Goal: Transaction & Acquisition: Purchase product/service

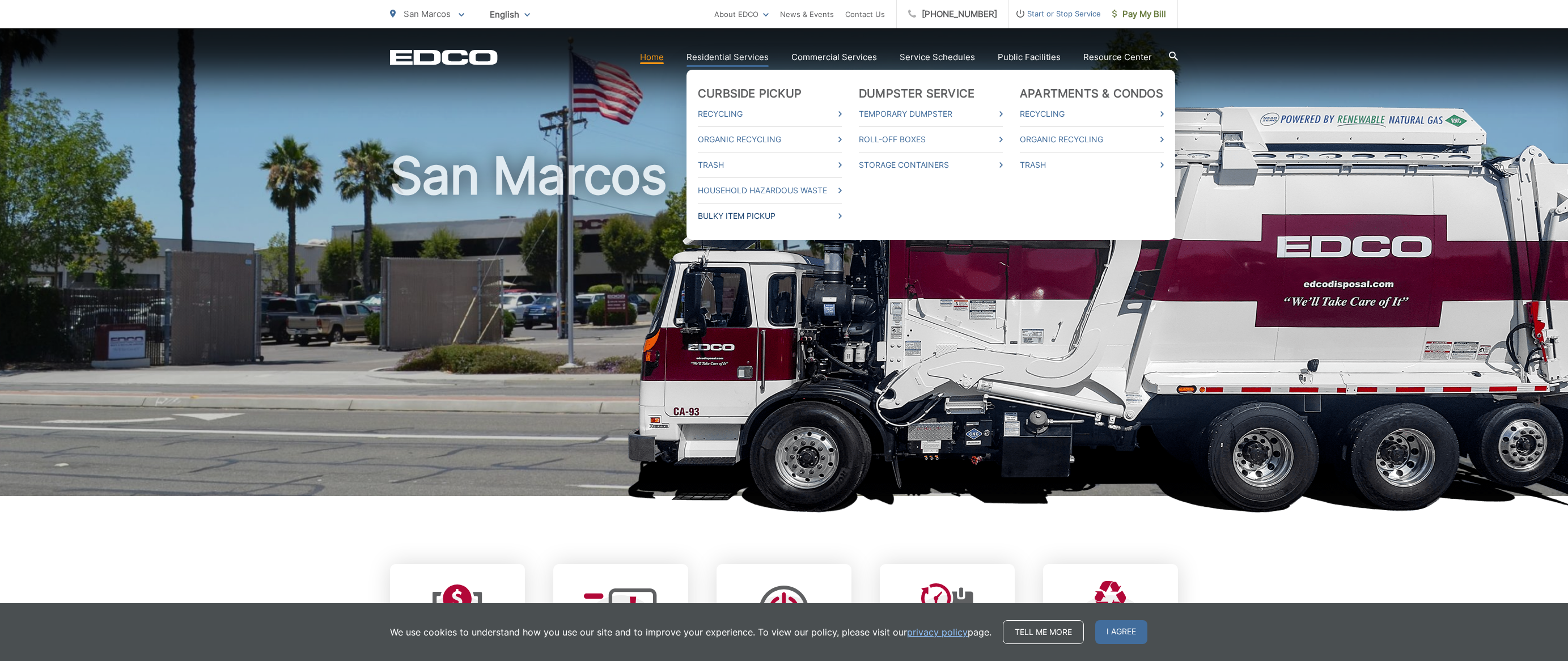
click at [744, 213] on link "Bulky Item Pickup" at bounding box center [769, 216] width 144 height 13
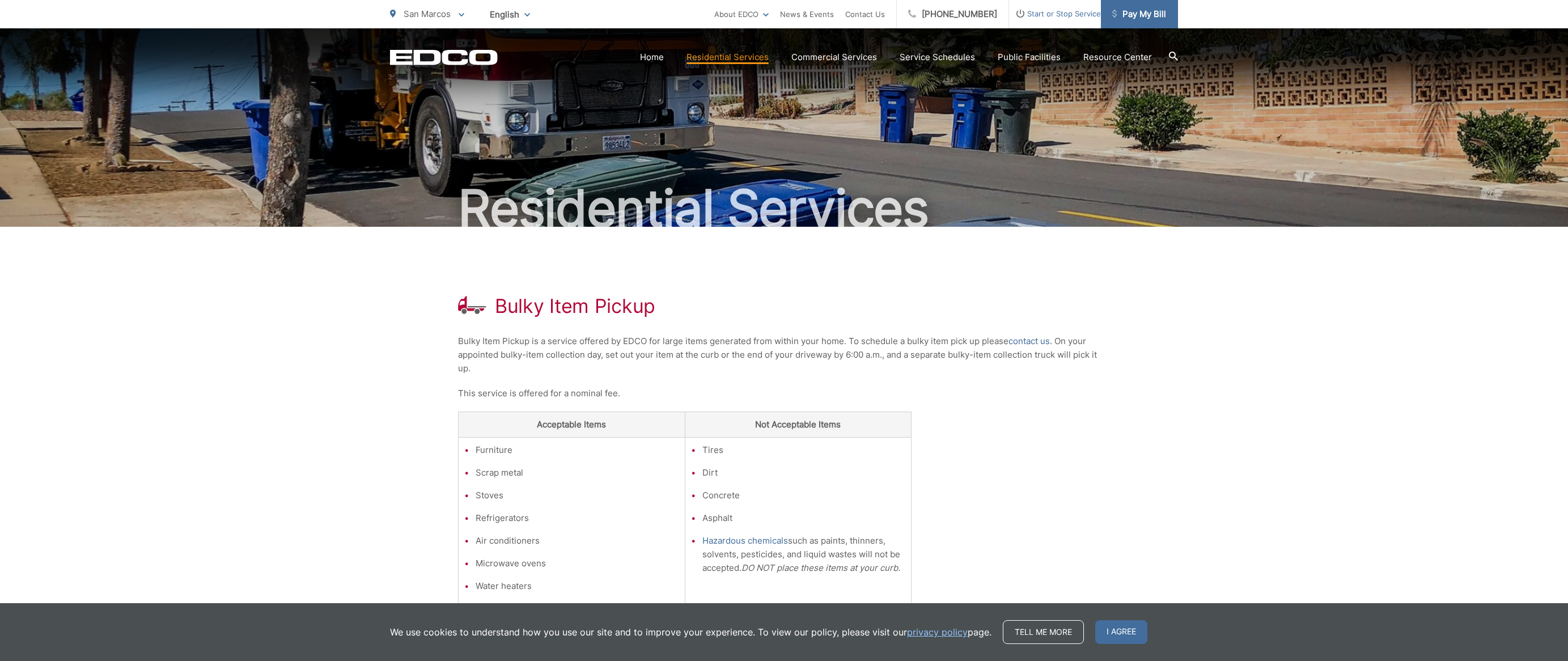
click at [1143, 20] on span "Pay My Bill" at bounding box center [1139, 14] width 54 height 13
